Goal: Find specific page/section: Find specific page/section

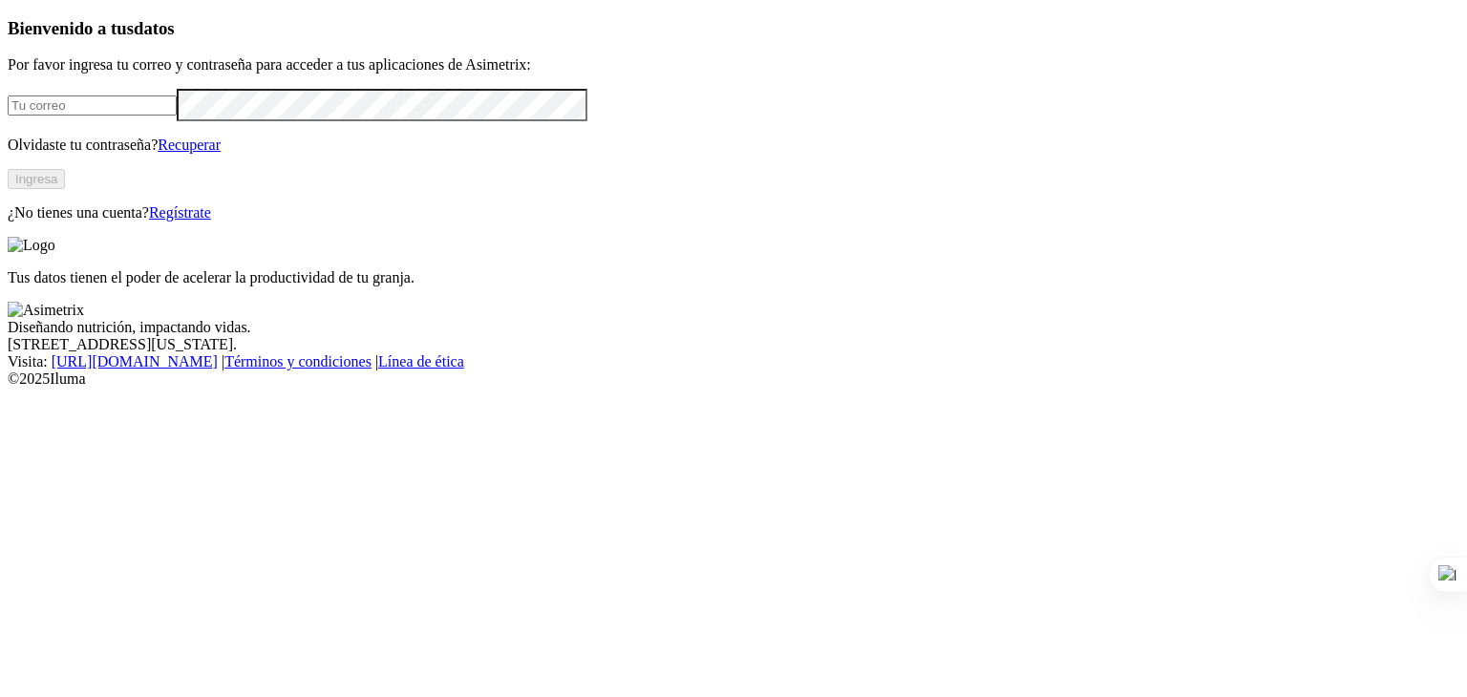
type input "[PERSON_NAME][EMAIL_ADDRESS][DOMAIN_NAME]"
click at [65, 189] on button "Ingresa" at bounding box center [36, 179] width 57 height 20
